Goal: Task Accomplishment & Management: Manage account settings

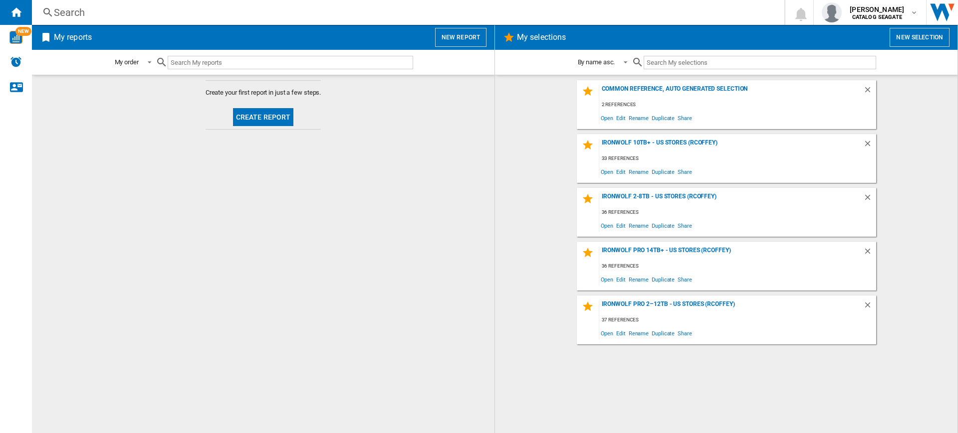
click at [413, 201] on md-content "Create your first report in just a few steps. Create report" at bounding box center [263, 254] width 462 height 359
click at [896, 6] on span "[PERSON_NAME]" at bounding box center [876, 9] width 54 height 10
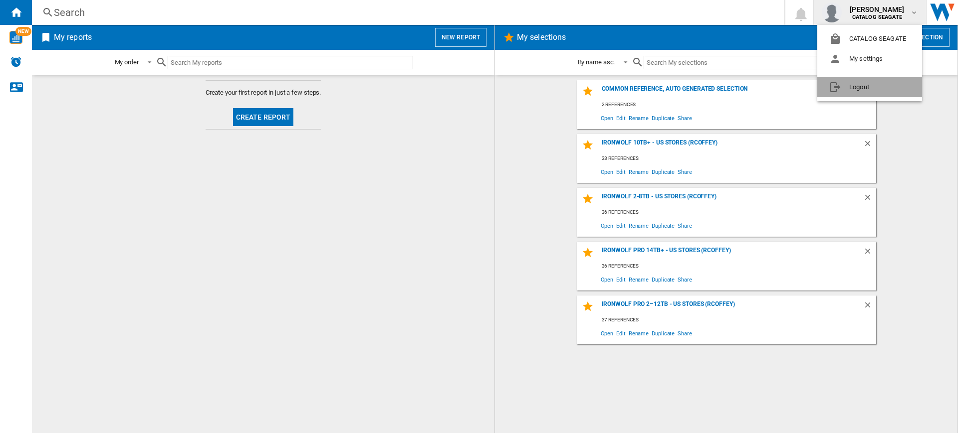
click at [876, 78] on button "Logout" at bounding box center [869, 87] width 105 height 20
